Goal: Task Accomplishment & Management: Use online tool/utility

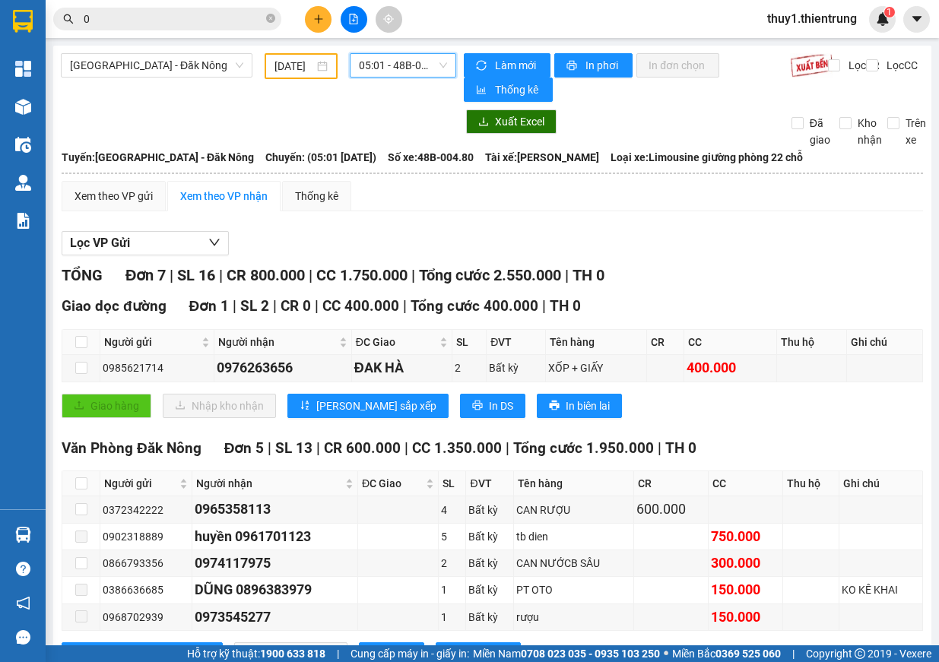
scroll to position [129, 0]
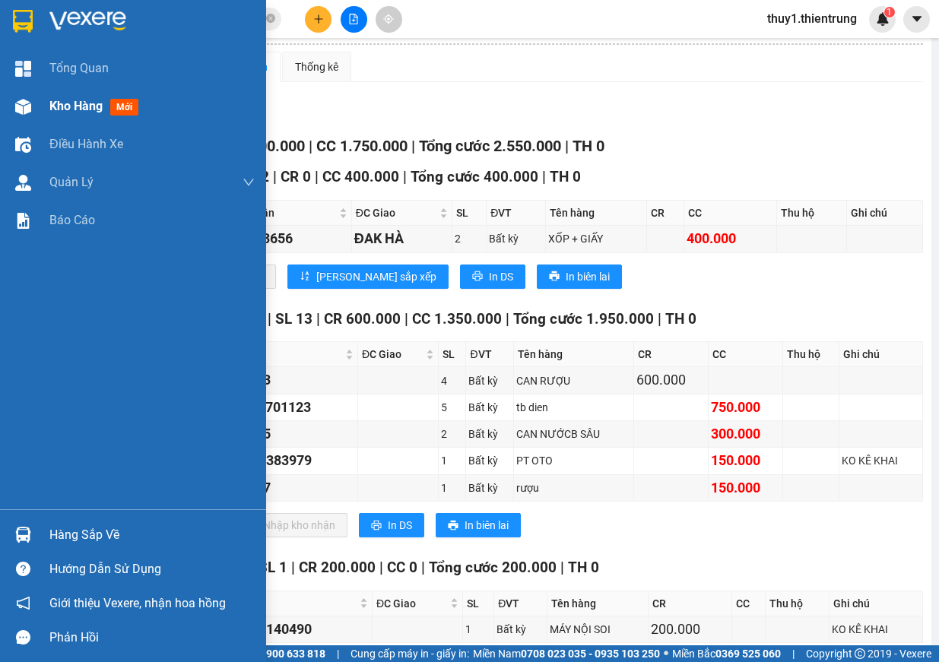
click at [33, 105] on div at bounding box center [23, 107] width 27 height 27
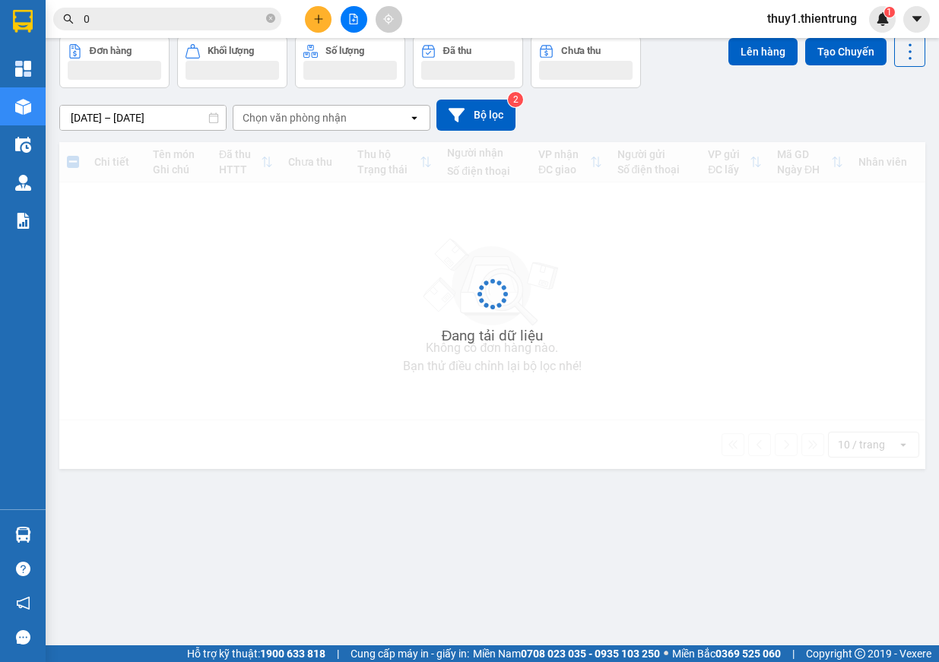
scroll to position [70, 0]
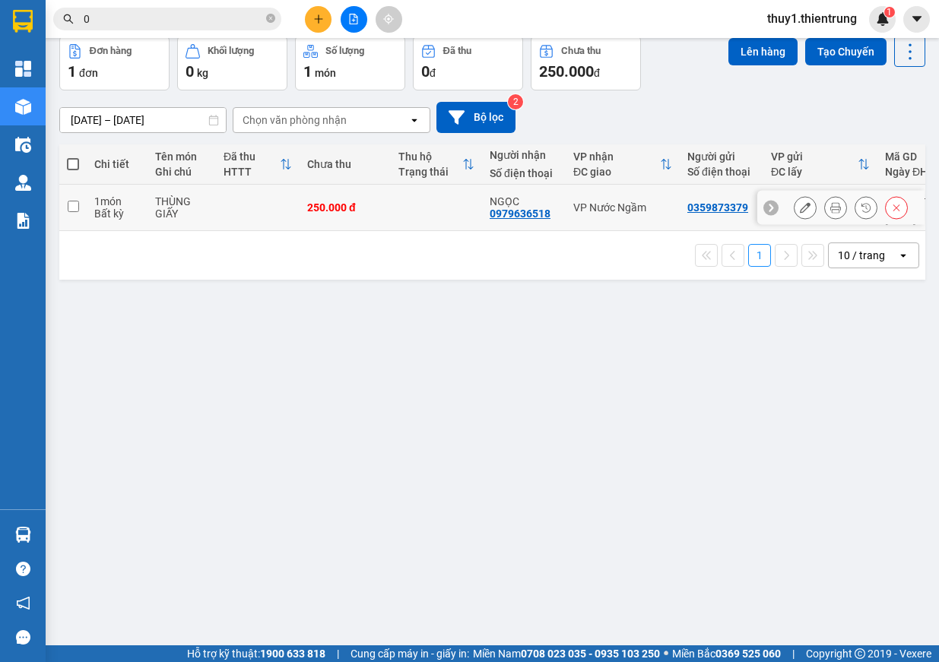
click at [830, 205] on button at bounding box center [835, 208] width 21 height 27
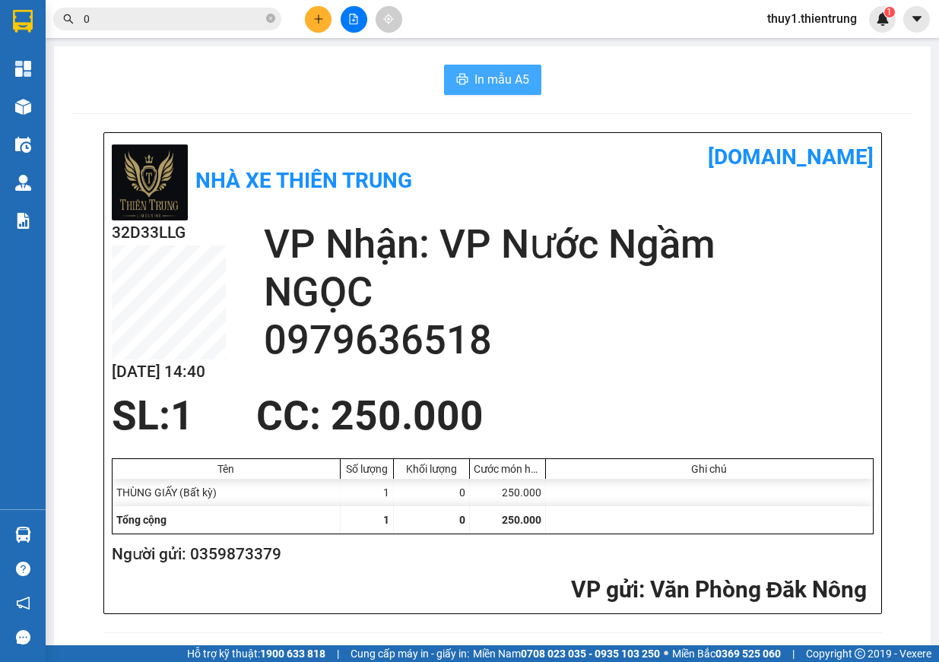
click at [475, 81] on span "In mẫu A5" at bounding box center [502, 79] width 55 height 19
click at [747, 380] on div "32D33LLG [DATE] 14:40 VP Nhận: VP Nước Ngầm NGỌC 0979636518" at bounding box center [493, 307] width 762 height 173
click at [652, 408] on div "SL: 1 CC : 250.000" at bounding box center [484, 416] width 762 height 46
